Goal: Check status

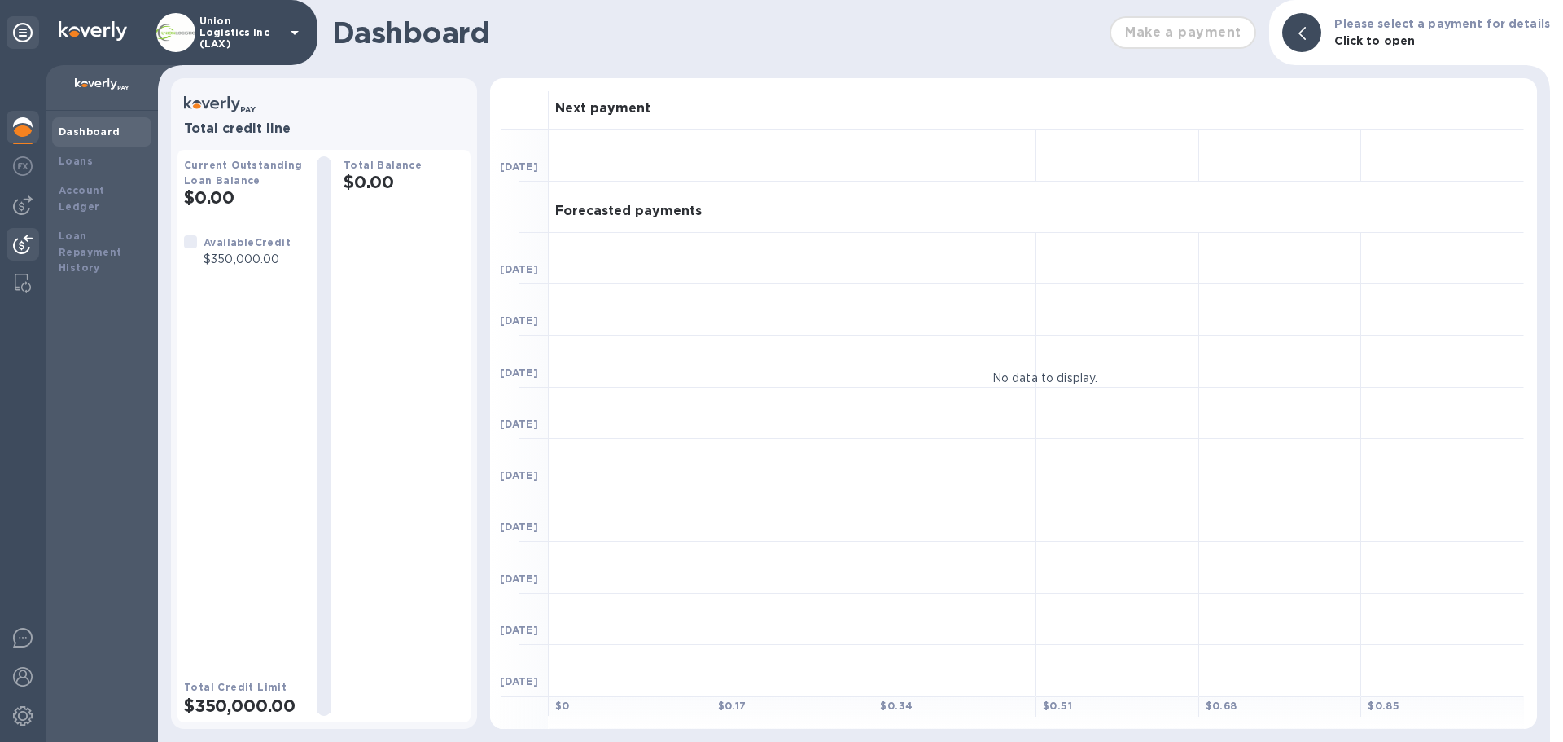
click at [32, 240] on div at bounding box center [23, 246] width 33 height 36
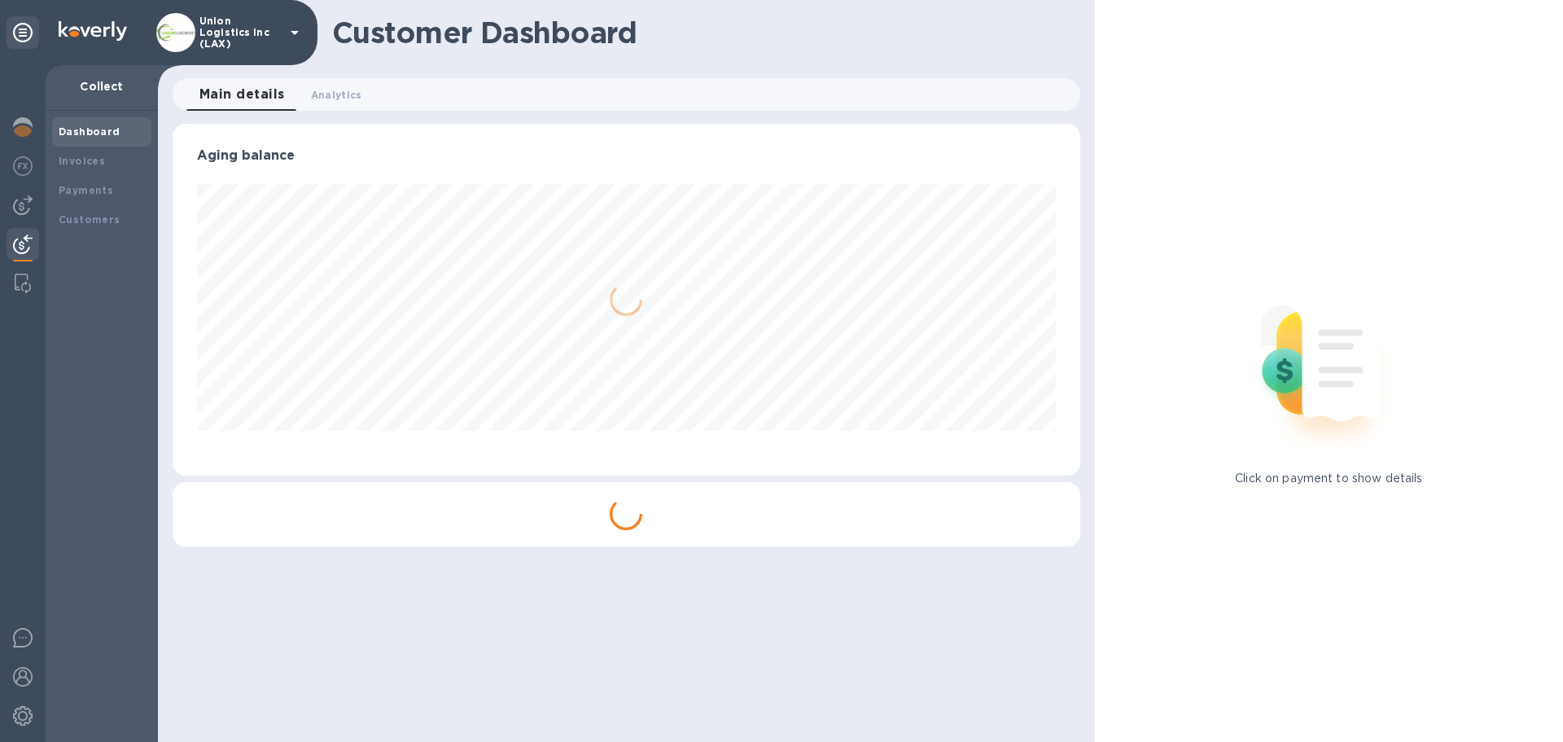
scroll to position [352, 907]
click at [103, 185] on b "Payments" at bounding box center [86, 190] width 55 height 12
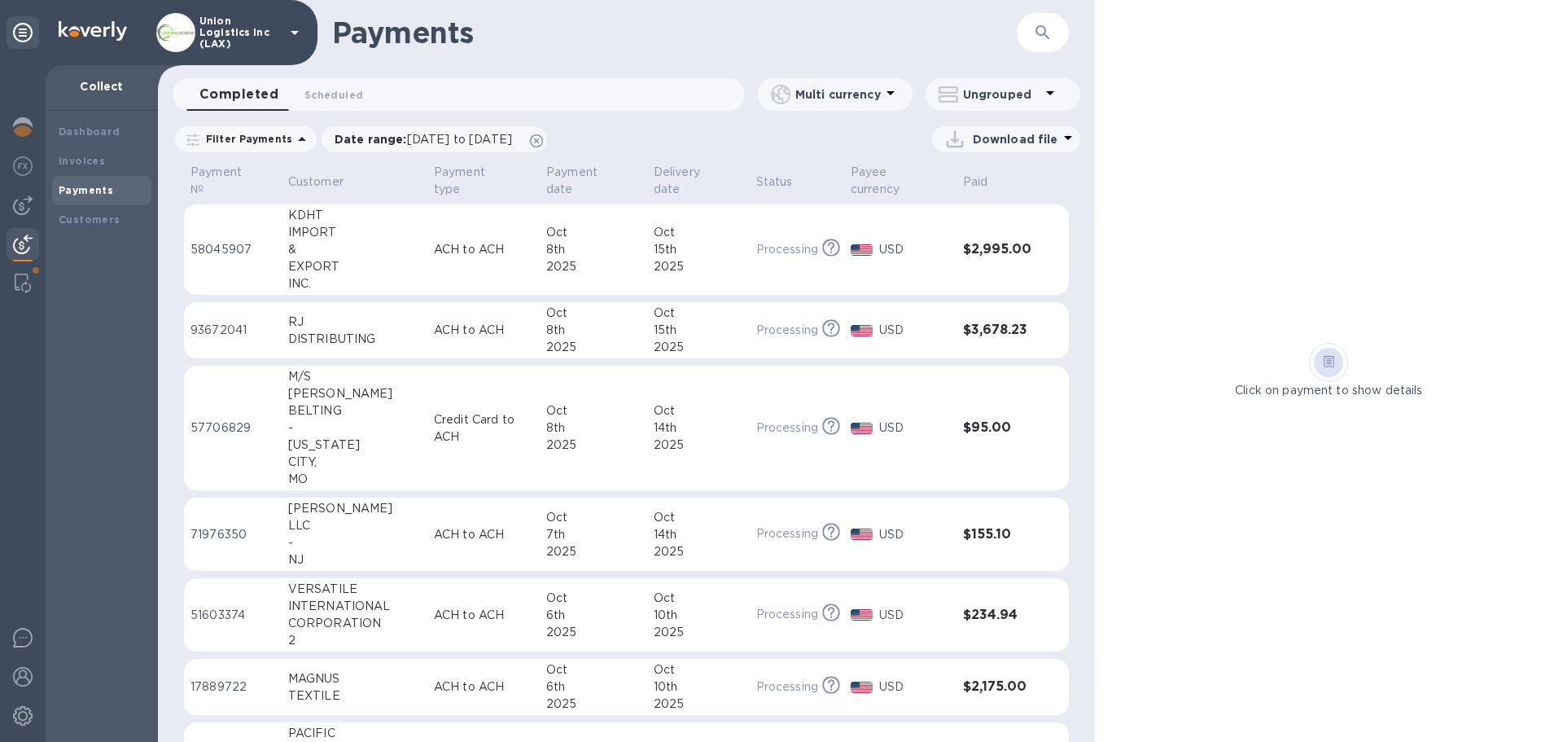
scroll to position [81, 0]
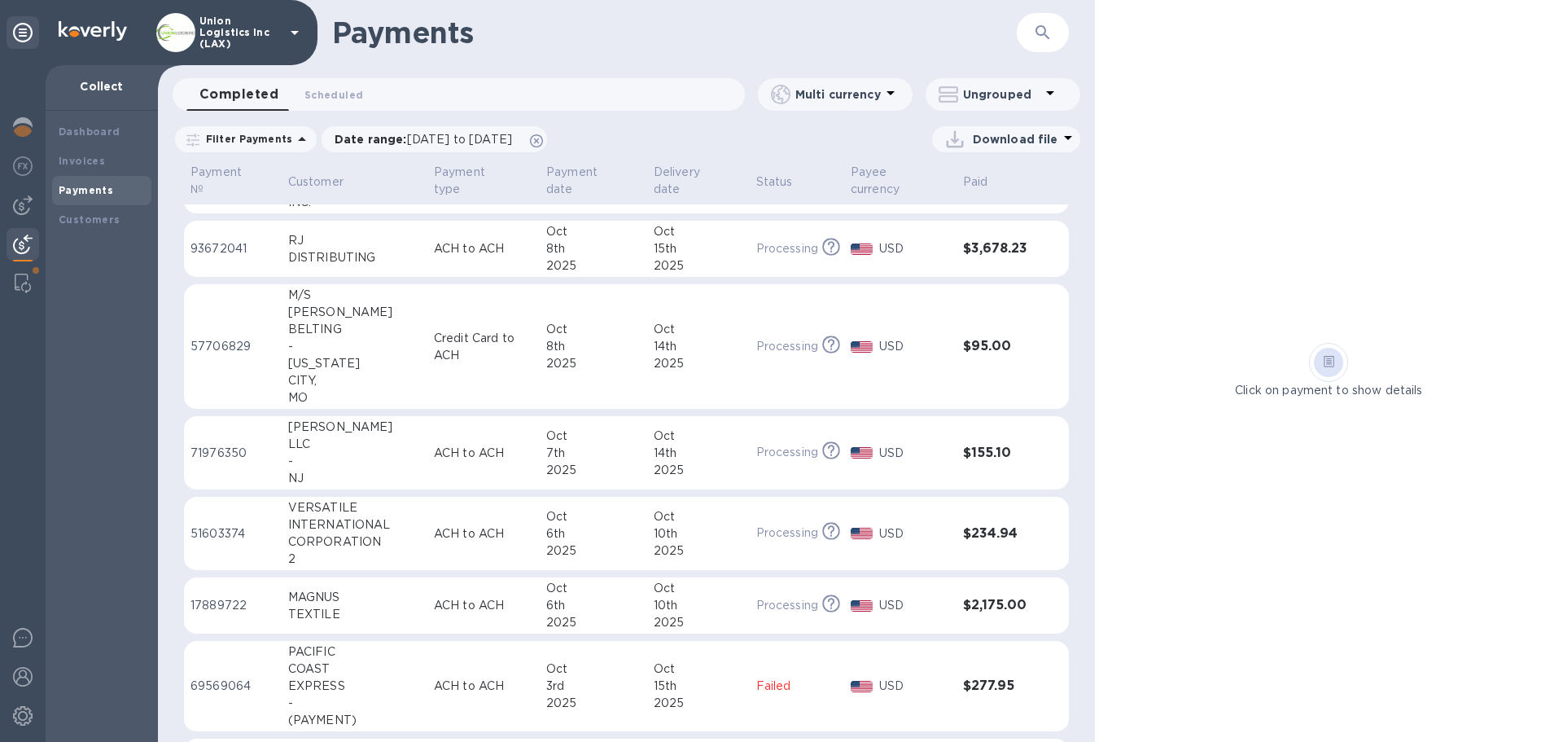
click at [471, 346] on p "Credit Card to ACH" at bounding box center [483, 347] width 99 height 34
